Goal: Task Accomplishment & Management: Use online tool/utility

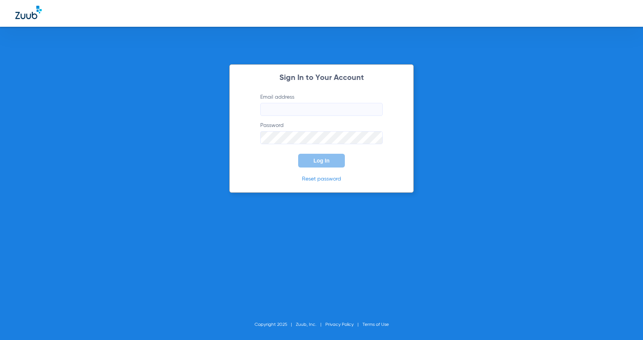
type input "[EMAIL_ADDRESS][PERSON_NAME][DOMAIN_NAME]"
click at [317, 127] on label "Password" at bounding box center [321, 133] width 122 height 23
click at [311, 161] on button "Log In" at bounding box center [321, 161] width 47 height 14
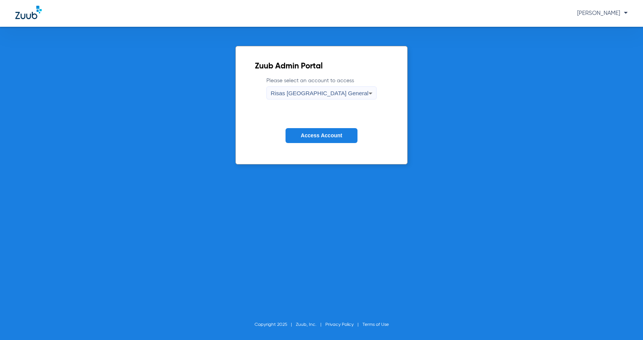
click at [313, 139] on button "Access Account" at bounding box center [321, 135] width 72 height 15
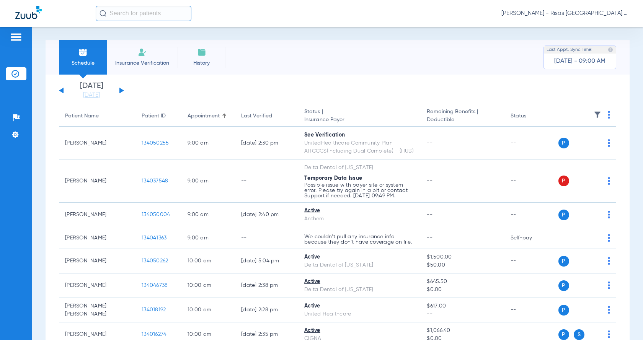
click at [121, 90] on button at bounding box center [121, 91] width 5 height 6
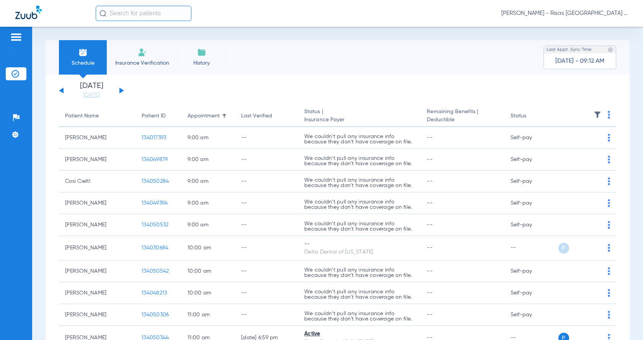
click at [608, 114] on img at bounding box center [609, 115] width 2 height 8
click at [568, 148] on button "Verify All" at bounding box center [575, 144] width 58 height 15
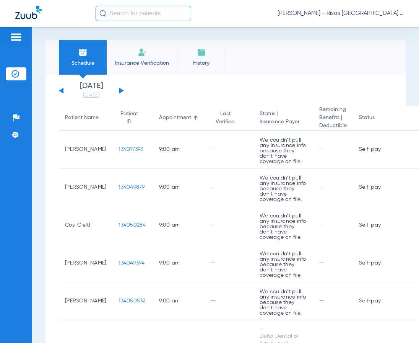
click at [144, 57] on img at bounding box center [142, 52] width 9 height 9
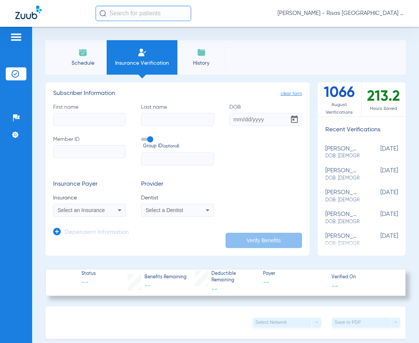
click at [100, 118] on input "First name" at bounding box center [89, 119] width 73 height 13
type input "Cosi"
type input "Cieltl"
click at [71, 150] on input "Member ID" at bounding box center [89, 151] width 73 height 13
type input "911048019"
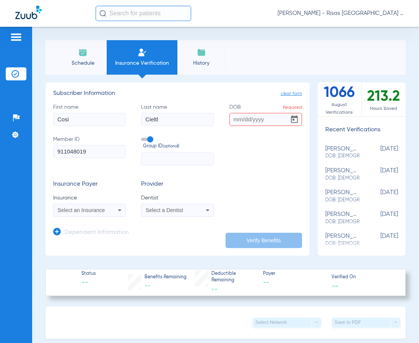
click at [89, 212] on span "Select an Insurance" at bounding box center [81, 210] width 47 height 6
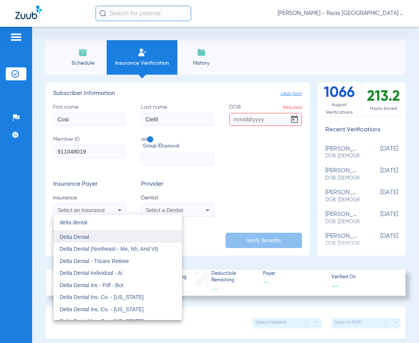
type input "delta dental"
click at [91, 237] on mat-option "Delta Dental" at bounding box center [118, 237] width 129 height 12
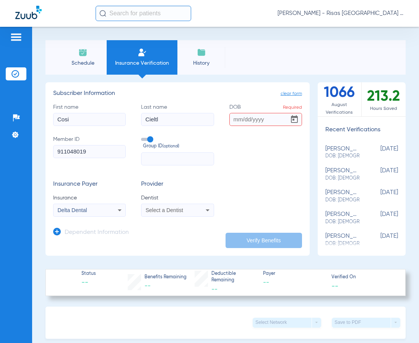
click at [153, 210] on span "Select a Dentist" at bounding box center [165, 210] width 38 height 6
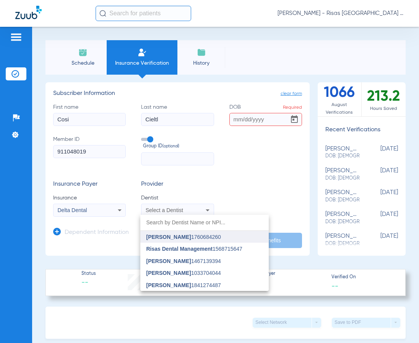
click at [184, 237] on span "[PERSON_NAME]" at bounding box center [169, 237] width 45 height 6
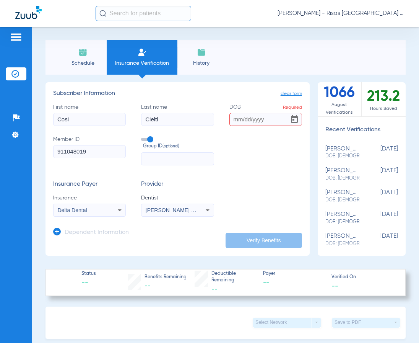
click at [233, 121] on input "DOB Required" at bounding box center [266, 119] width 73 height 13
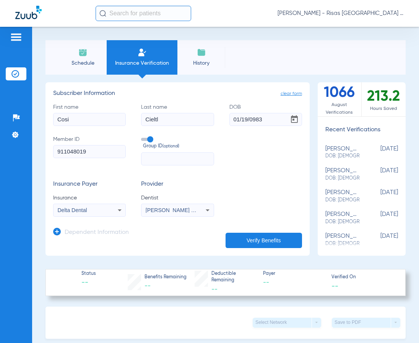
click at [173, 161] on input "text" at bounding box center [177, 158] width 73 height 13
click at [250, 117] on input "01/19/0983" at bounding box center [266, 119] width 73 height 13
type input "[DATE]"
click at [253, 242] on button "Verify Benefits" at bounding box center [264, 240] width 77 height 15
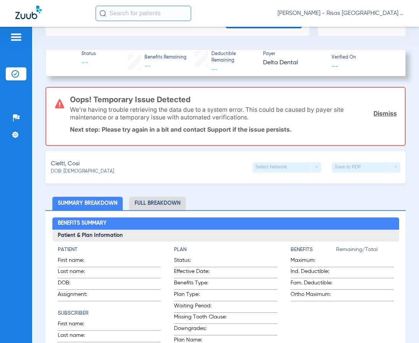
scroll to position [217, 0]
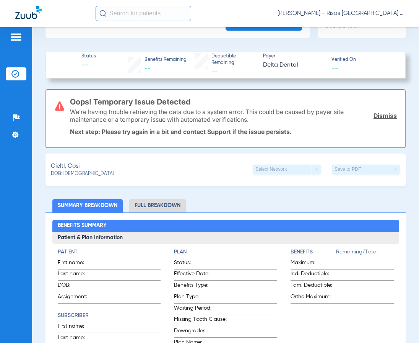
click at [374, 115] on link "Dismiss" at bounding box center [385, 116] width 23 height 8
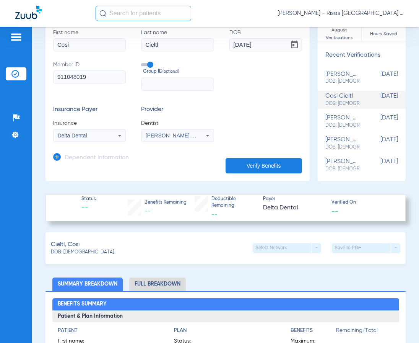
scroll to position [64, 0]
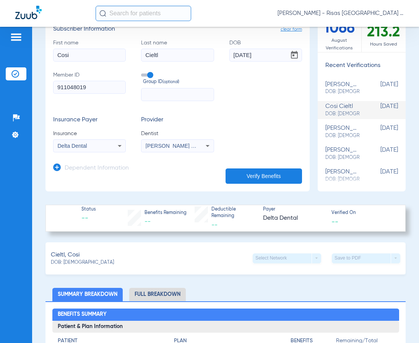
click at [246, 174] on button "Verify Benefits" at bounding box center [264, 175] width 77 height 15
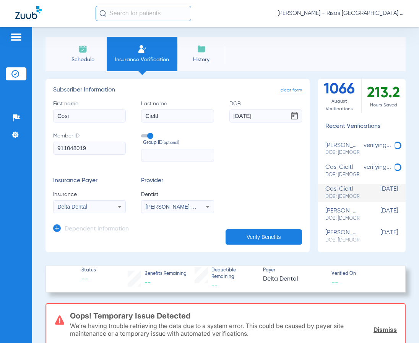
scroll to position [0, 0]
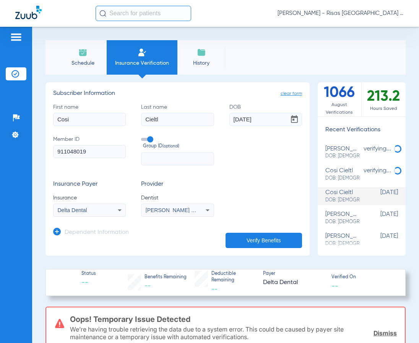
click at [102, 210] on div "Delta Dental" at bounding box center [83, 209] width 51 height 5
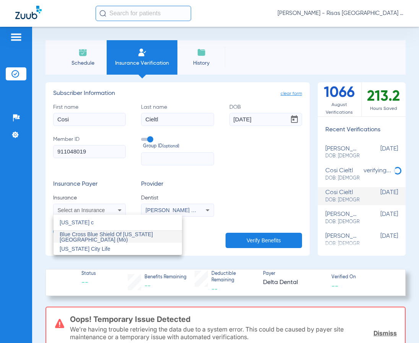
type input "[US_STATE] c"
drag, startPoint x: 414, startPoint y: 116, endPoint x: 419, endPoint y: 130, distance: 14.9
click at [419, 130] on div at bounding box center [209, 171] width 419 height 343
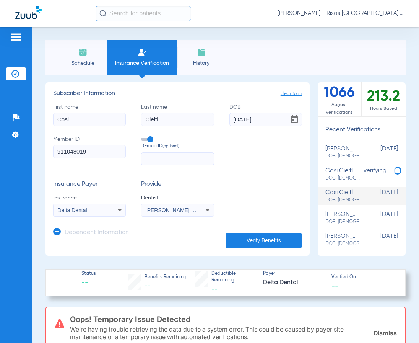
click at [259, 155] on div "First name Cosi Last name Cieltl DOB [DEMOGRAPHIC_DATA] Member ID 911048019 Gro…" at bounding box center [177, 134] width 249 height 62
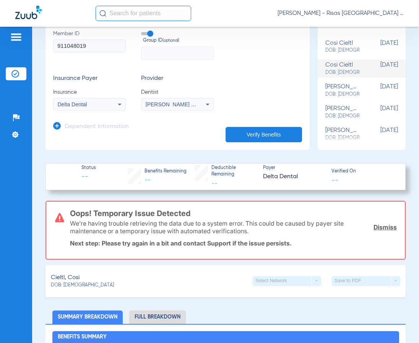
scroll to position [104, 0]
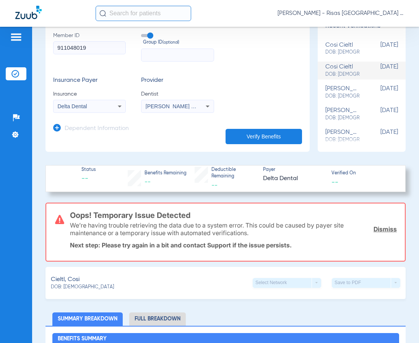
click at [269, 140] on button "Verify Benefits" at bounding box center [264, 136] width 77 height 15
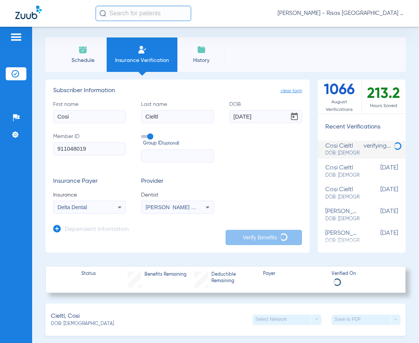
scroll to position [0, 0]
